Goal: Task Accomplishment & Management: Use online tool/utility

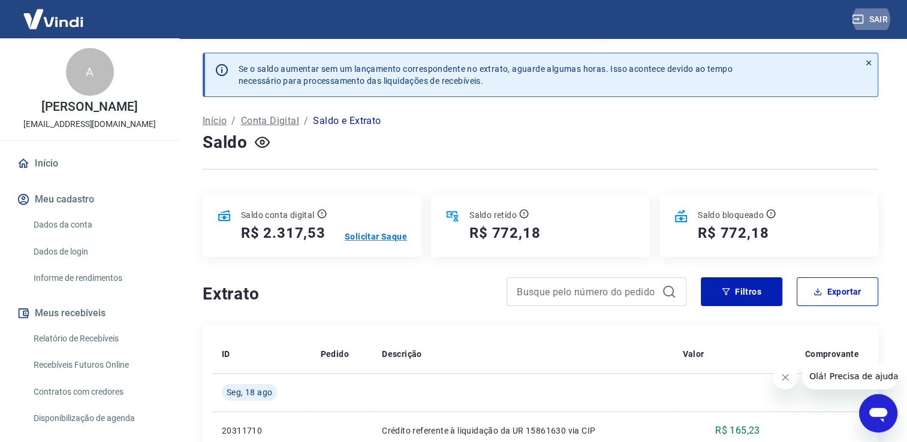
click at [379, 234] on p "Solicitar Saque" at bounding box center [376, 237] width 62 height 12
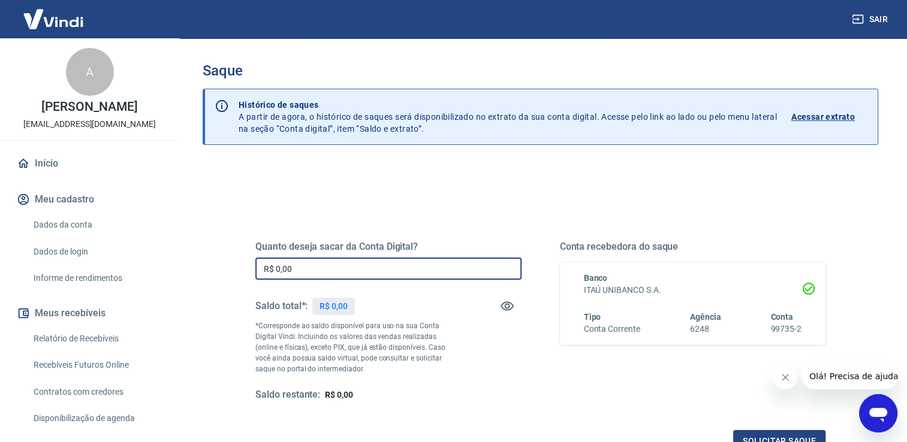
drag, startPoint x: 343, startPoint y: 272, endPoint x: 204, endPoint y: 270, distance: 139.1
click at [204, 272] on div "Quanto deseja sacar da Conta Digital? R$ 0,00 ​ Saldo total*: R$ 0,00 *Correspo…" at bounding box center [541, 378] width 676 height 429
type input "R$ 2.300,00"
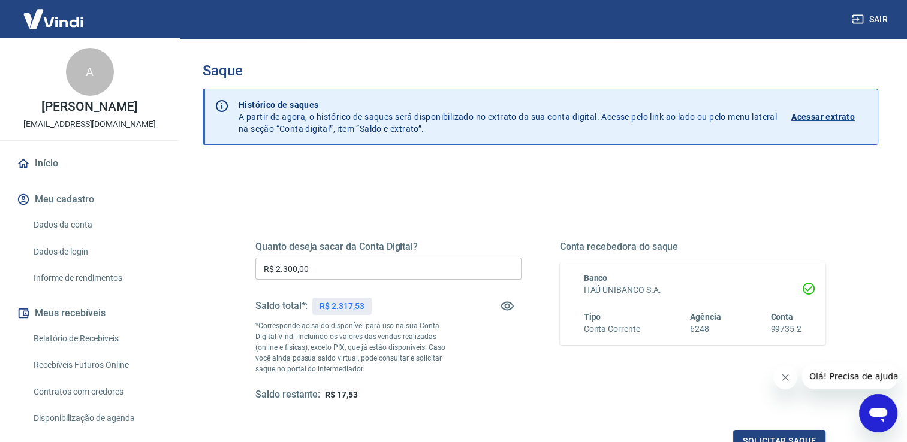
click at [720, 401] on div "Conta recebedora do saque Banco ITAÚ UNIBANCO S.A. Tipo Conta Corrente Agência …" at bounding box center [693, 321] width 266 height 161
click at [778, 434] on button "Solicitar saque" at bounding box center [779, 441] width 92 height 22
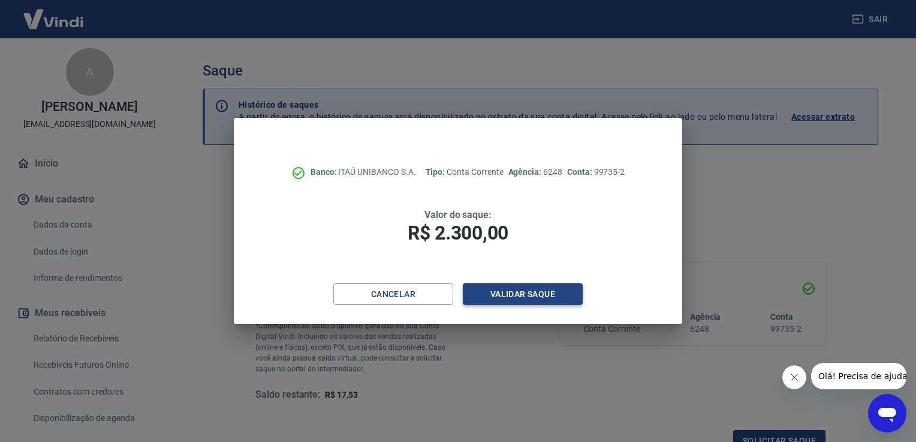
click at [537, 291] on button "Validar saque" at bounding box center [523, 295] width 120 height 22
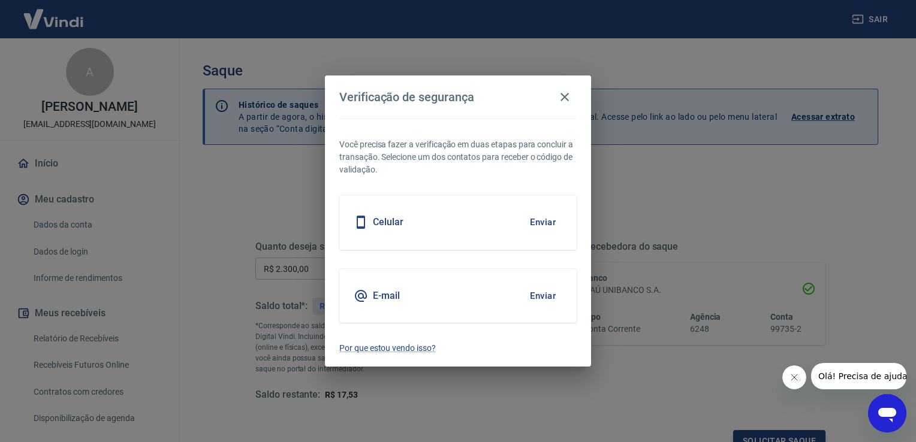
scroll to position [10, 0]
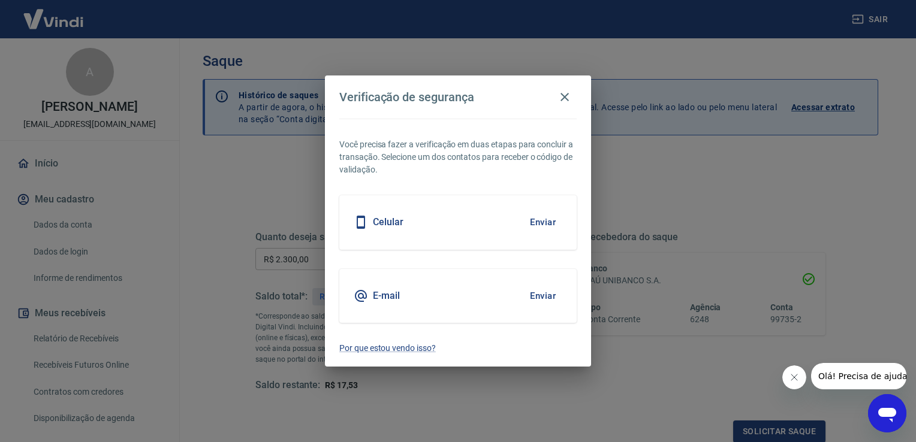
click at [547, 296] on button "Enviar" at bounding box center [542, 296] width 39 height 25
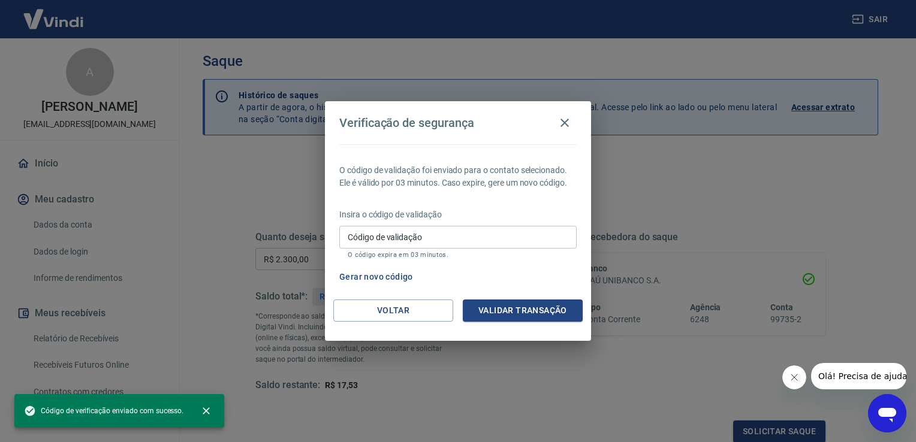
click at [386, 241] on input "Código de validação" at bounding box center [457, 237] width 237 height 22
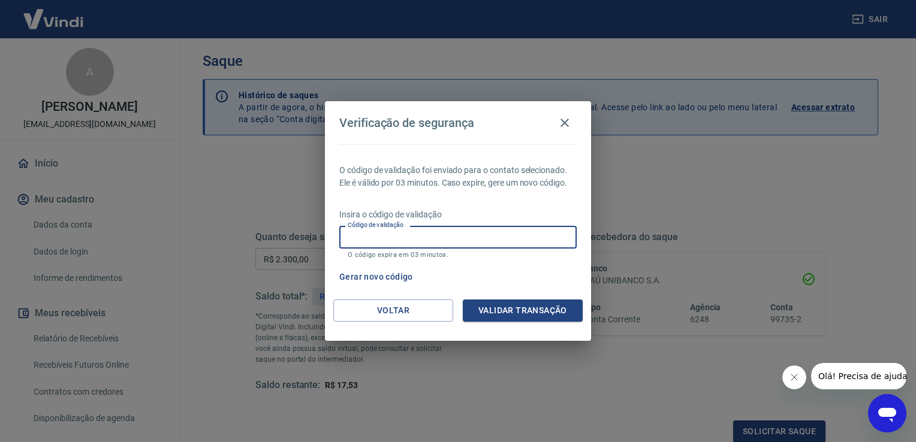
click at [394, 239] on input "Código de validação" at bounding box center [457, 237] width 237 height 22
type input "664263"
click at [530, 315] on button "Validar transação" at bounding box center [523, 311] width 120 height 22
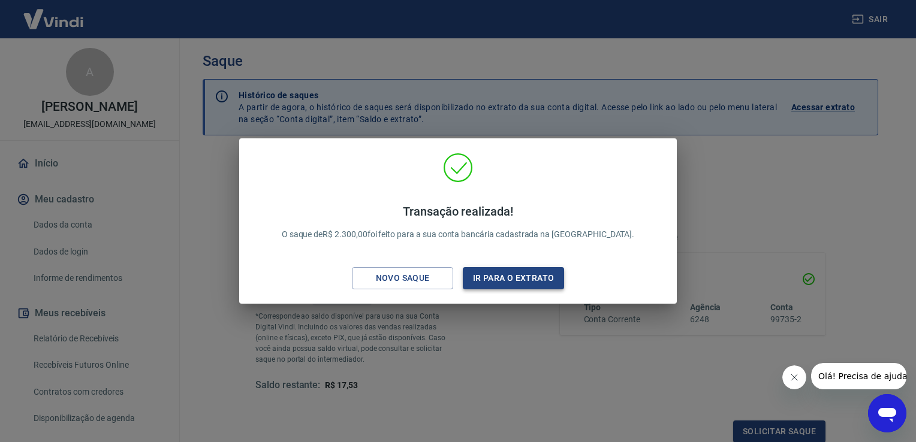
click at [525, 278] on button "Ir para o extrato" at bounding box center [513, 278] width 101 height 22
